Goal: Navigation & Orientation: Find specific page/section

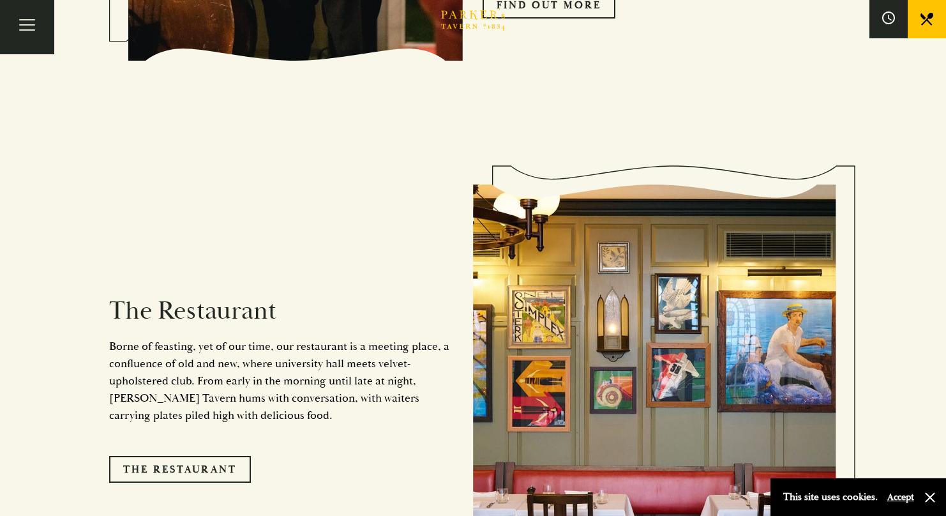
scroll to position [953, 0]
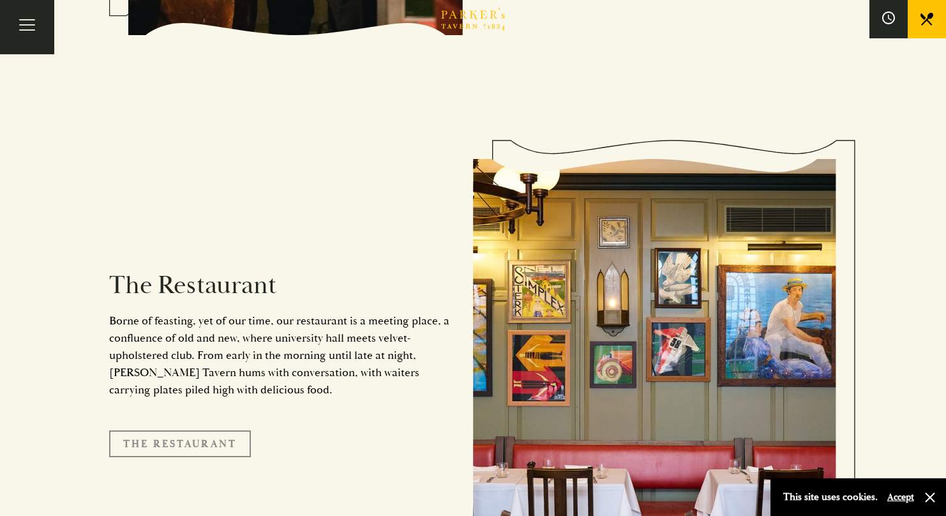
click at [179, 430] on link "The Restaurant" at bounding box center [180, 443] width 142 height 27
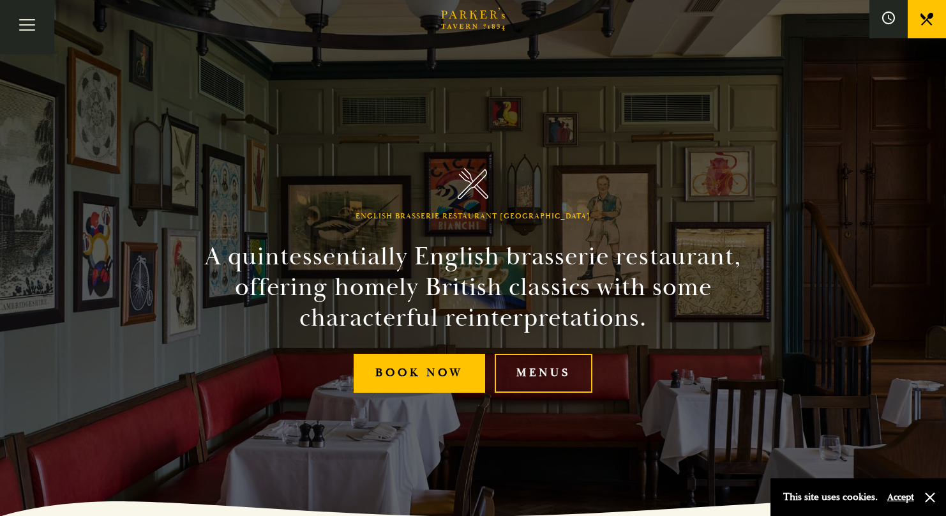
click at [441, 21] on link "Brasserie Restaurant [GEOGRAPHIC_DATA] | [PERSON_NAME] Tavern Cambridge [PERSON…" at bounding box center [473, 27] width 64 height 13
